Goal: Communication & Community: Answer question/provide support

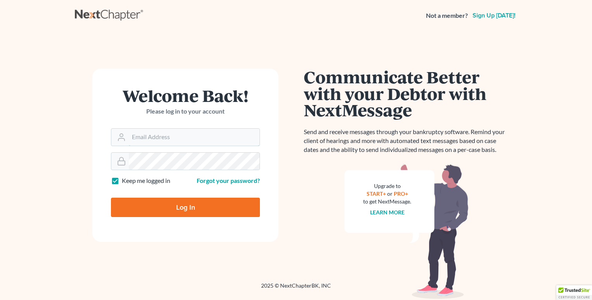
type input "[EMAIL_ADDRESS][DOMAIN_NAME]"
click at [183, 204] on input "Log In" at bounding box center [185, 207] width 149 height 19
type input "Thinking..."
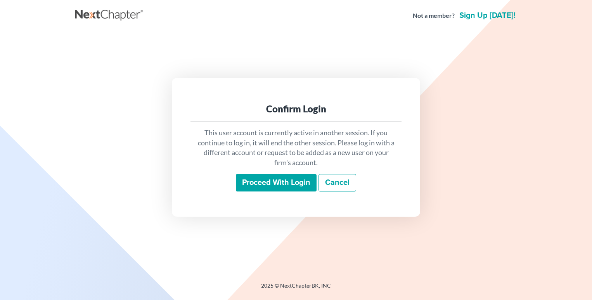
click at [300, 186] on input "Proceed with login" at bounding box center [276, 183] width 81 height 18
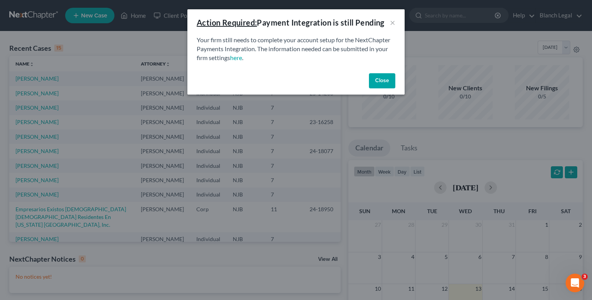
click at [386, 81] on button "Close" at bounding box center [382, 81] width 26 height 16
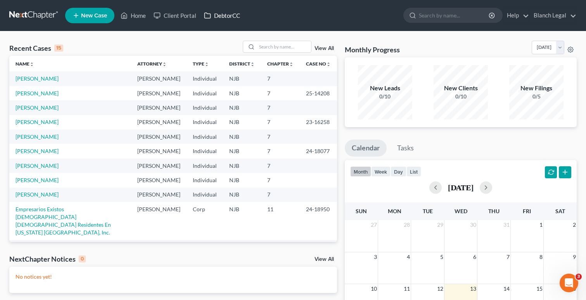
click at [218, 16] on link "DebtorCC" at bounding box center [222, 16] width 44 height 14
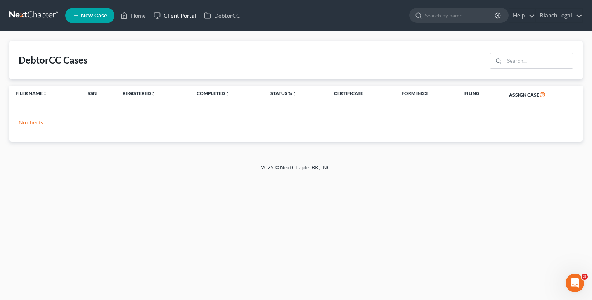
click at [175, 17] on link "Client Portal" at bounding box center [175, 16] width 50 height 14
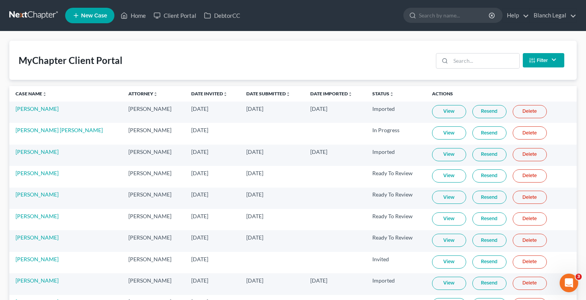
click at [569, 282] on icon "Open Intercom Messenger" at bounding box center [568, 283] width 5 height 6
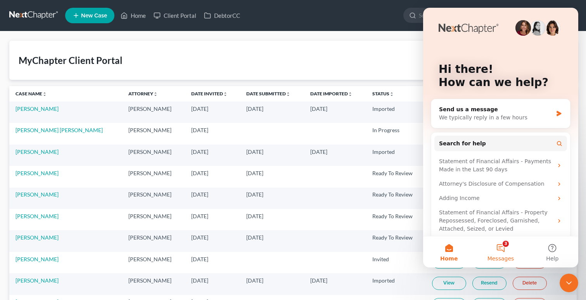
click at [505, 256] on span "Messages" at bounding box center [501, 258] width 27 height 5
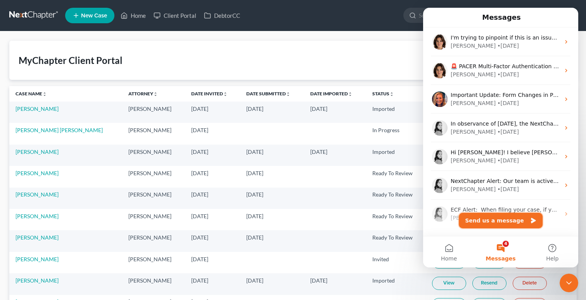
click at [500, 221] on button "Send us a message" at bounding box center [501, 221] width 84 height 16
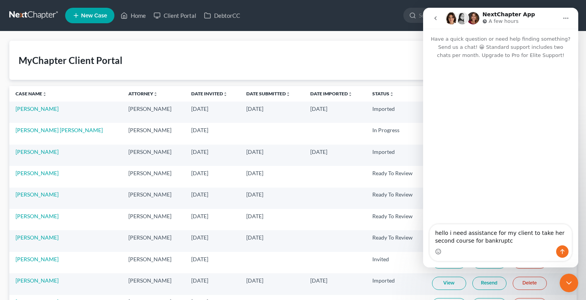
type textarea "hello i need assistance for my client to take her second course for bankruptcy"
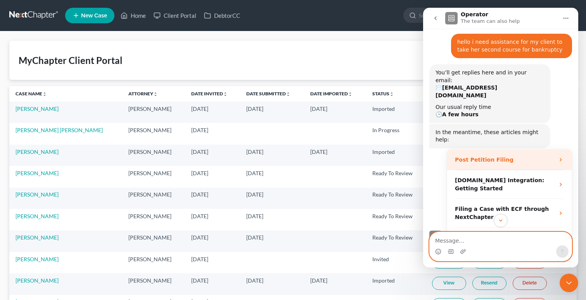
scroll to position [35, 0]
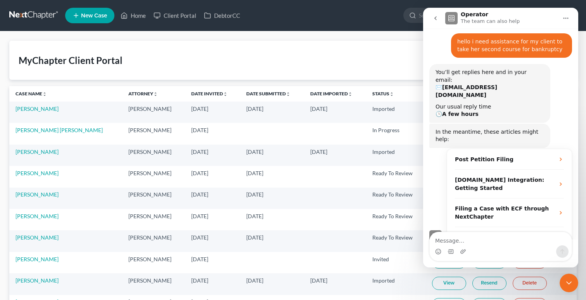
click at [334, 65] on div "MyChapter Client Portal Filter Status Filter... Invited In Progress Ready To Re…" at bounding box center [292, 60] width 567 height 39
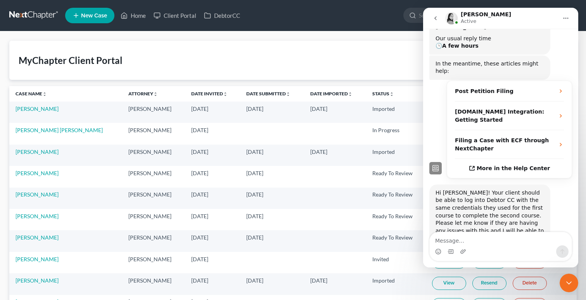
scroll to position [104, 0]
click at [491, 195] on div "Hi Mario! Your client should be able to log into Debtor CC with the same creden…" at bounding box center [490, 215] width 109 height 53
click at [507, 246] on div "Intercom messenger" at bounding box center [501, 252] width 142 height 12
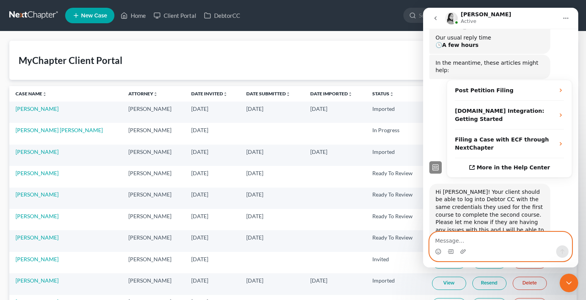
click at [513, 244] on textarea "Message…" at bounding box center [501, 238] width 142 height 13
type textarea "i"
type textarea "y"
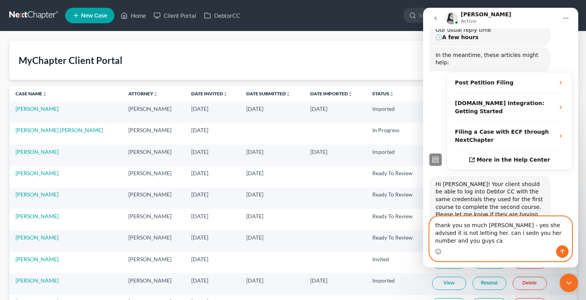
scroll to position [120, 0]
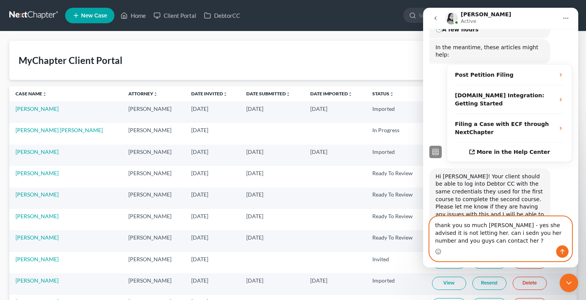
click at [486, 234] on textarea "thank you so much lindsey - yes she advised it is not letting her. can i sedn y…" at bounding box center [501, 231] width 142 height 29
type textarea "thank you so much lindsey - yes she advised it is not letting her. can i send y…"
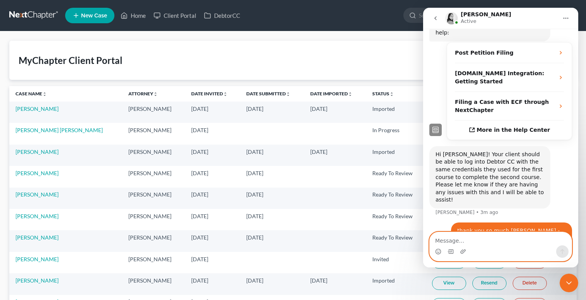
scroll to position [142, 0]
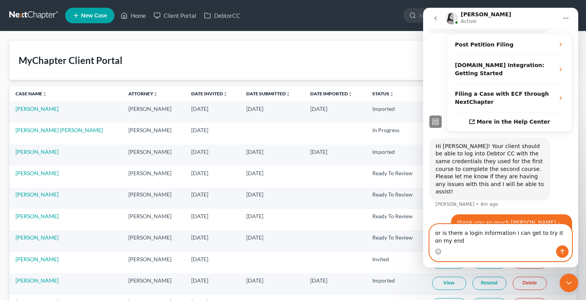
type textarea "or is there a login information i can get to try it on my end"
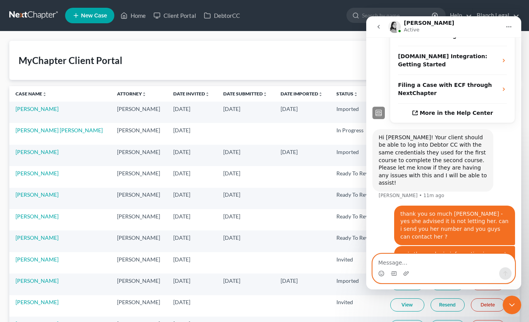
scroll to position [154, 0]
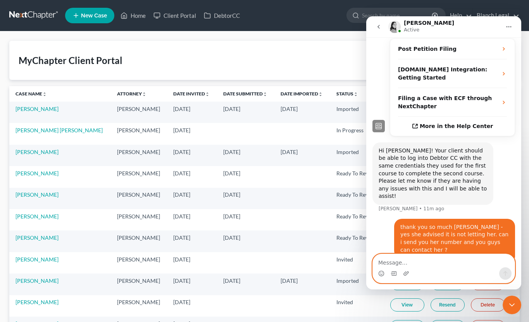
click at [449, 262] on textarea "Message…" at bounding box center [444, 260] width 142 height 13
click at [474, 268] on div "Intercom messenger" at bounding box center [444, 273] width 142 height 12
click at [479, 263] on textarea "Message…" at bounding box center [444, 260] width 142 height 13
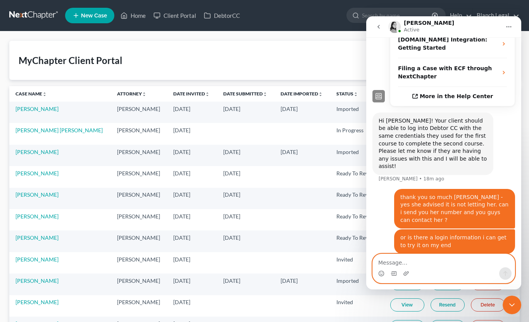
scroll to position [242, 0]
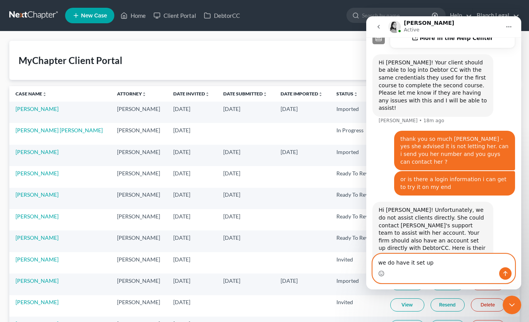
type textarea "we do have it set up"
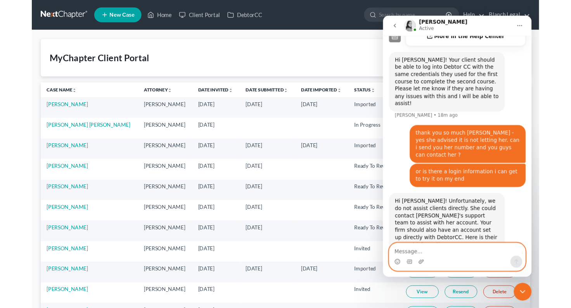
scroll to position [266, 0]
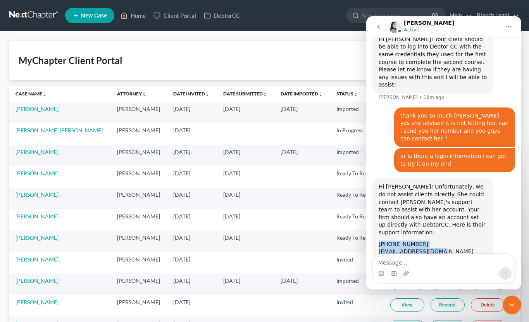
drag, startPoint x: 441, startPoint y: 207, endPoint x: 369, endPoint y: 197, distance: 72.8
click at [369, 197] on div "hello i need assistance for my client to take her second course for bankruptcy …" at bounding box center [444, 51] width 155 height 498
copy div "1 (800) 610-3920 support@debtorcc.org"
click at [211, 14] on link "DebtorCC" at bounding box center [222, 16] width 44 height 14
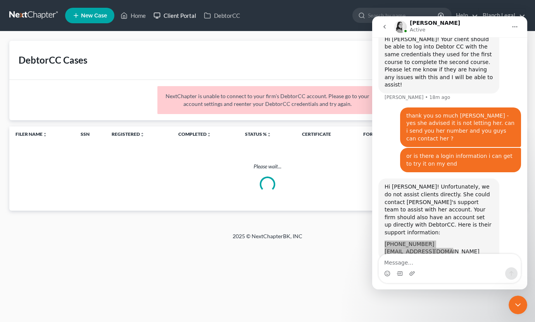
click at [174, 16] on link "Client Portal" at bounding box center [175, 16] width 50 height 14
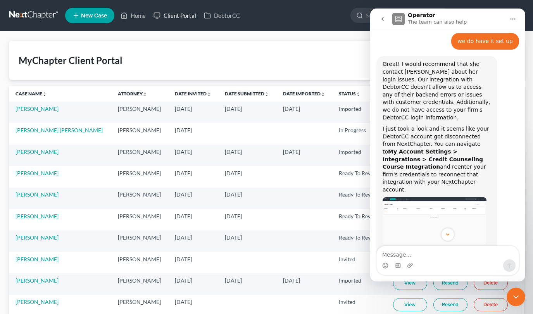
scroll to position [503, 0]
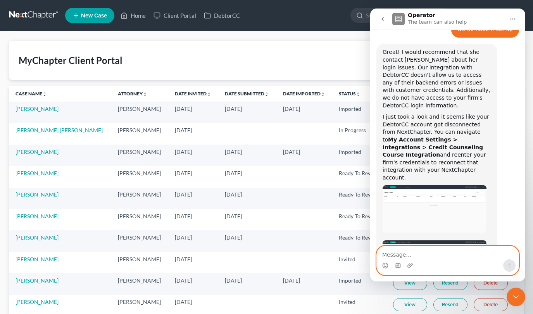
click at [417, 259] on textarea "Message…" at bounding box center [448, 252] width 142 height 13
type textarea "perfect i have let her know"
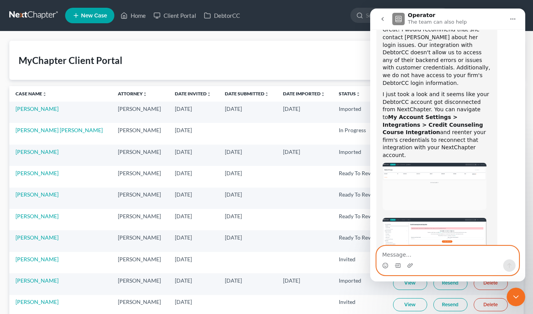
scroll to position [527, 0]
